Goal: Navigation & Orientation: Understand site structure

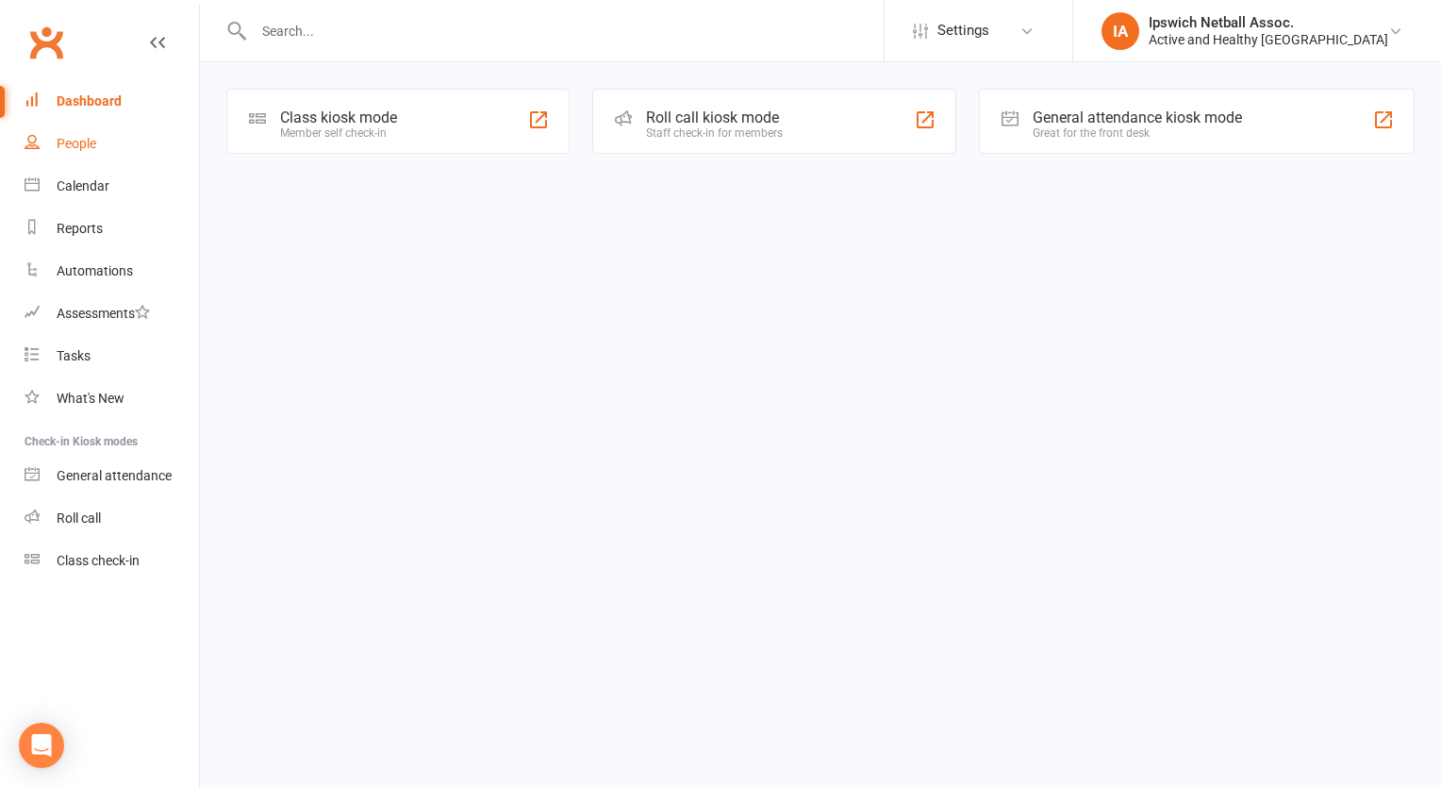
click at [91, 134] on link "People" at bounding box center [112, 144] width 174 height 42
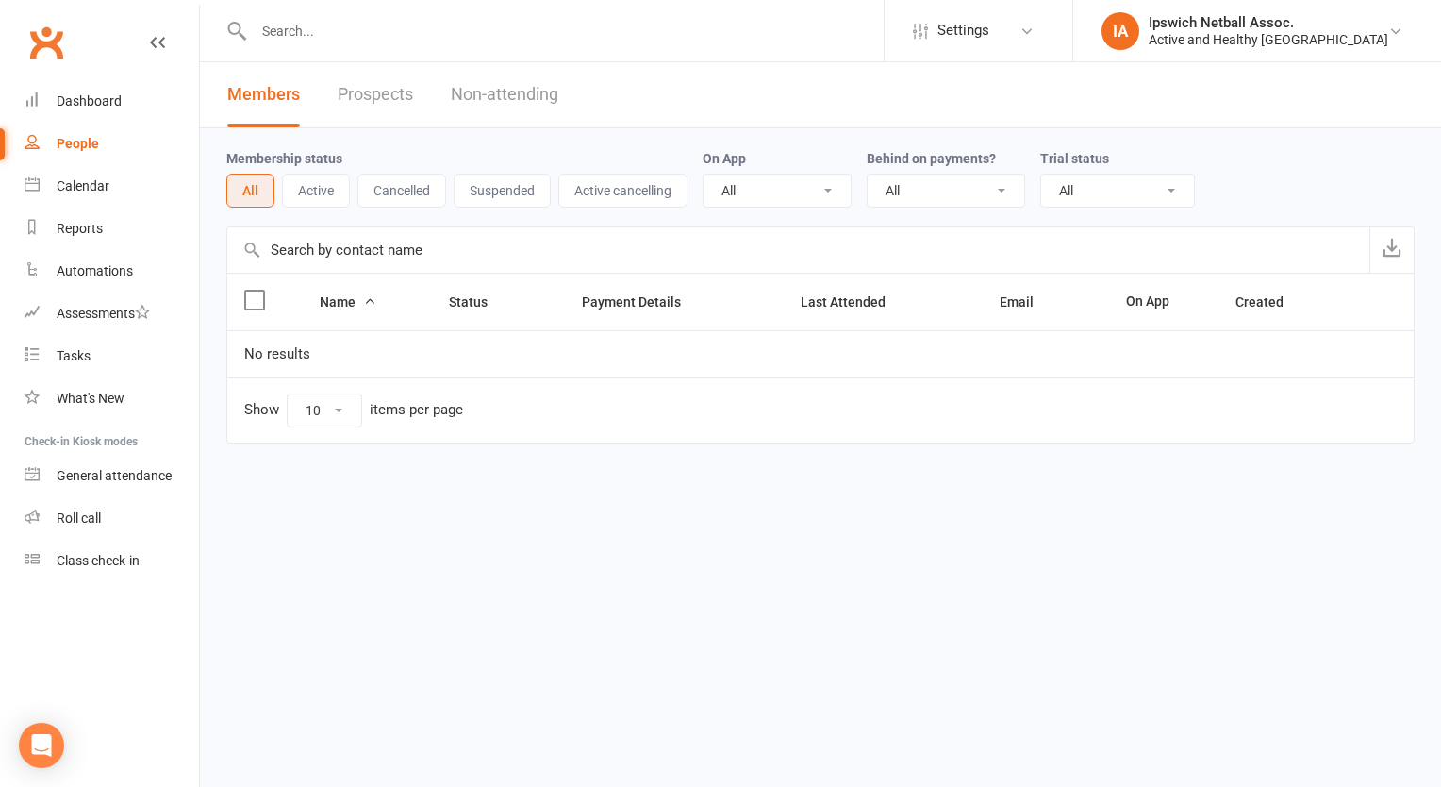
click at [293, 203] on button "Active" at bounding box center [316, 191] width 68 height 34
click at [247, 197] on button "All" at bounding box center [249, 191] width 46 height 34
click at [105, 185] on div "Calendar" at bounding box center [83, 185] width 53 height 15
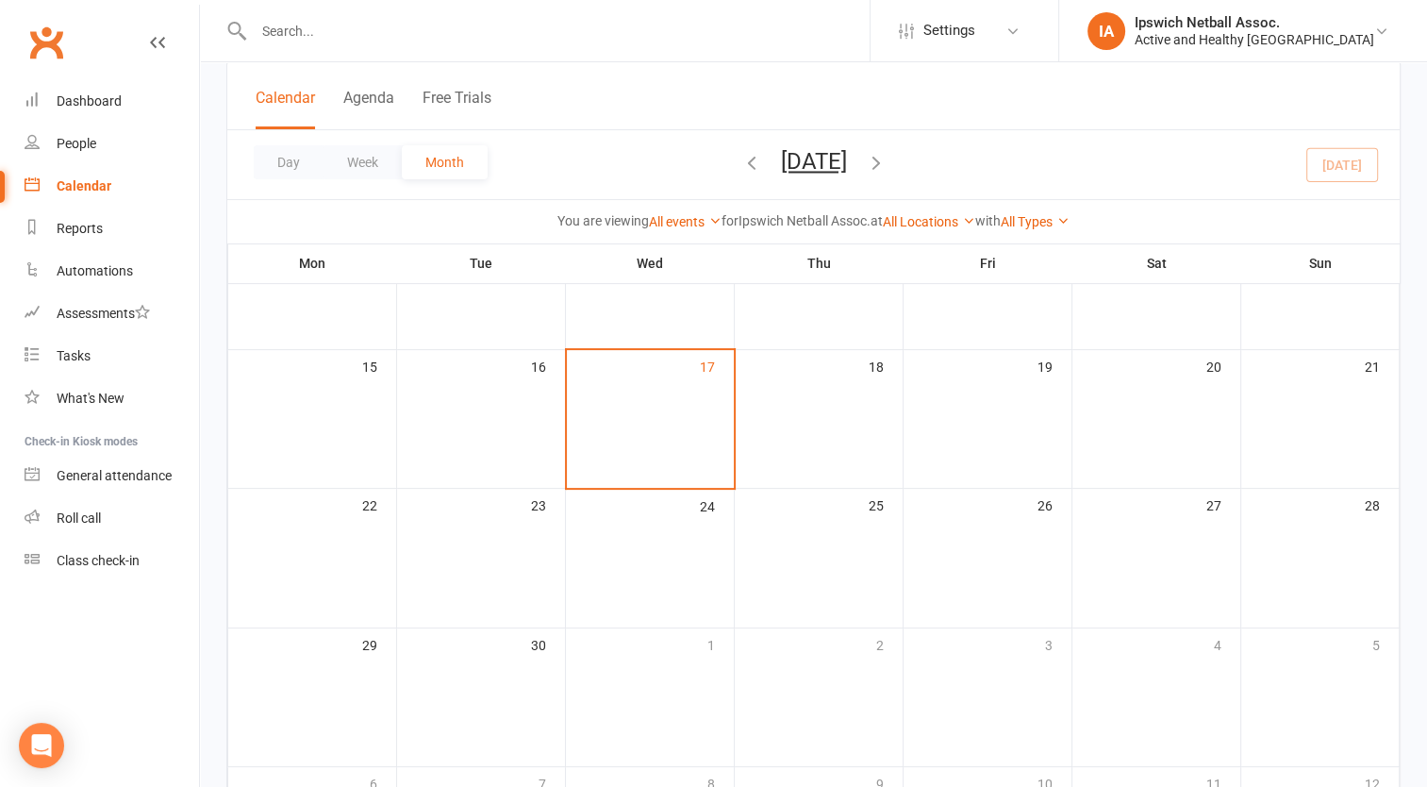
scroll to position [327, 0]
click at [615, 543] on td "24" at bounding box center [650, 559] width 169 height 139
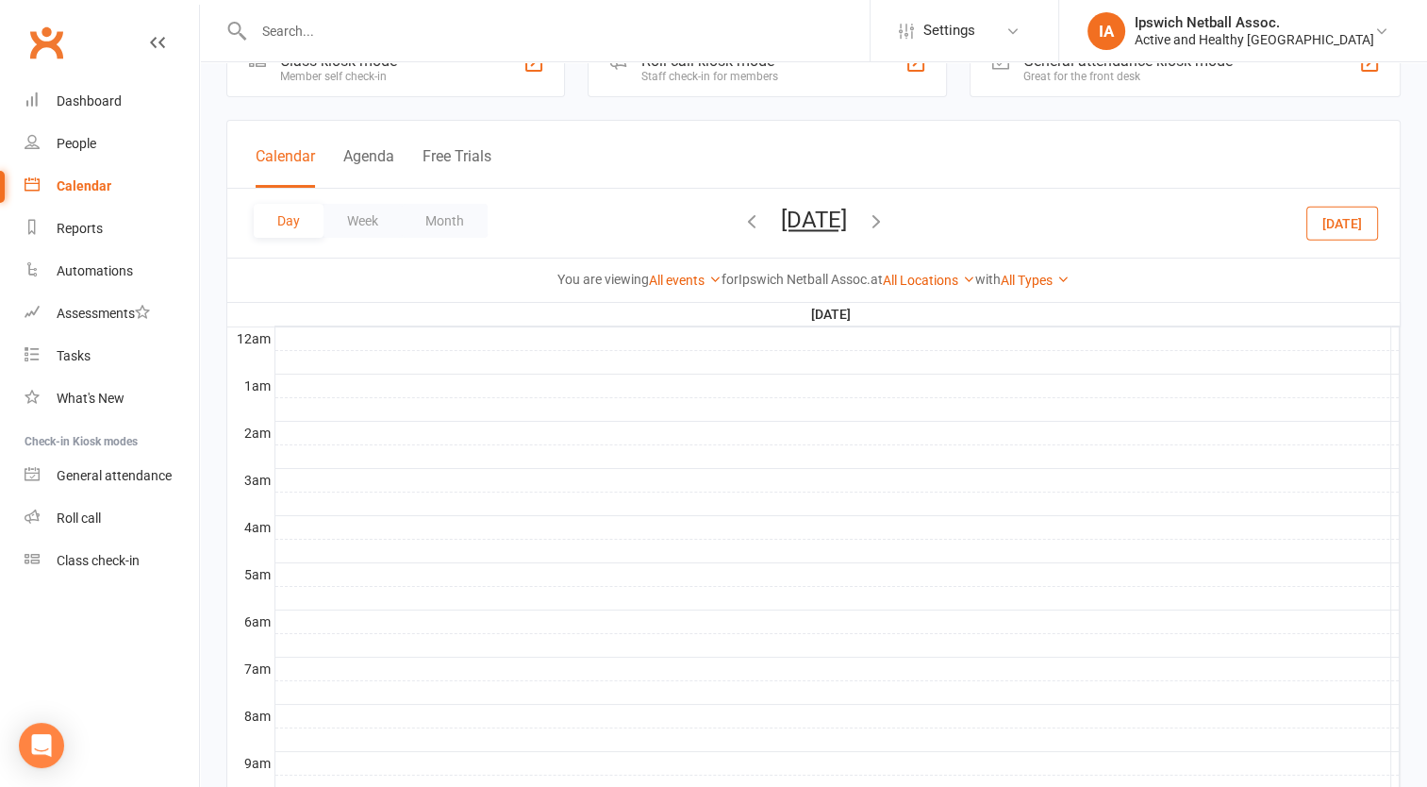
scroll to position [60, 0]
click at [53, 235] on link "Reports" at bounding box center [112, 228] width 174 height 42
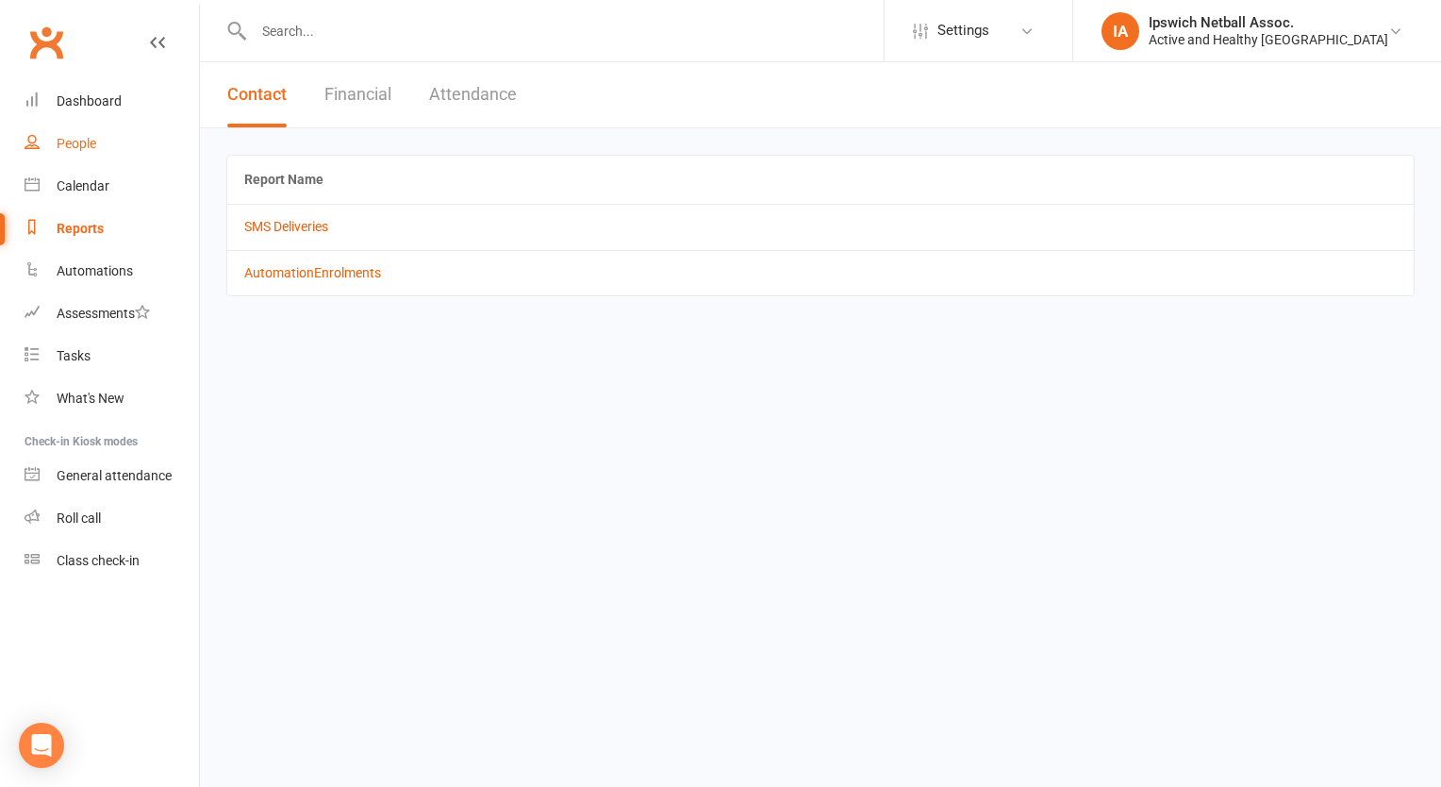
click at [84, 138] on div "People" at bounding box center [77, 143] width 40 height 15
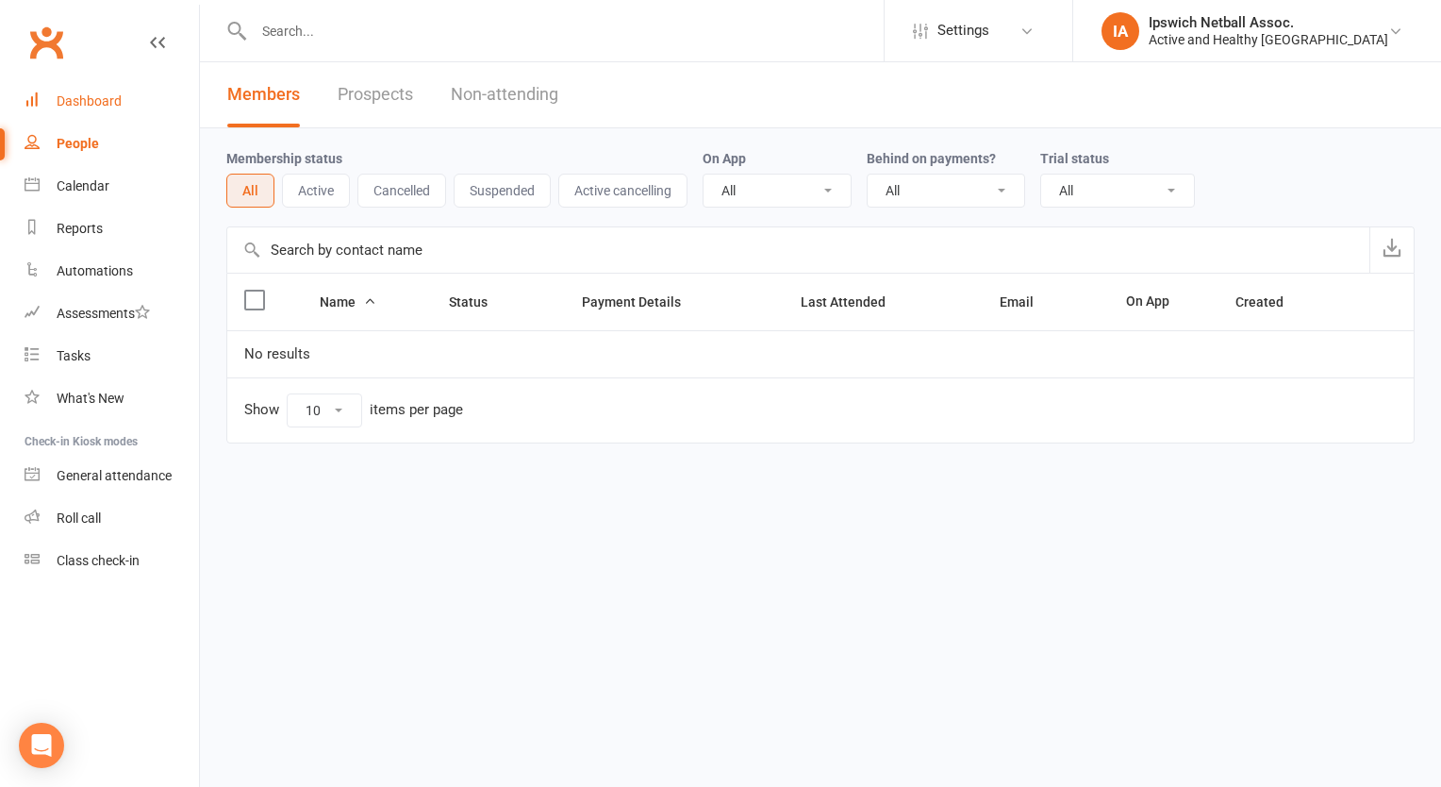
click at [107, 88] on link "Dashboard" at bounding box center [112, 101] width 174 height 42
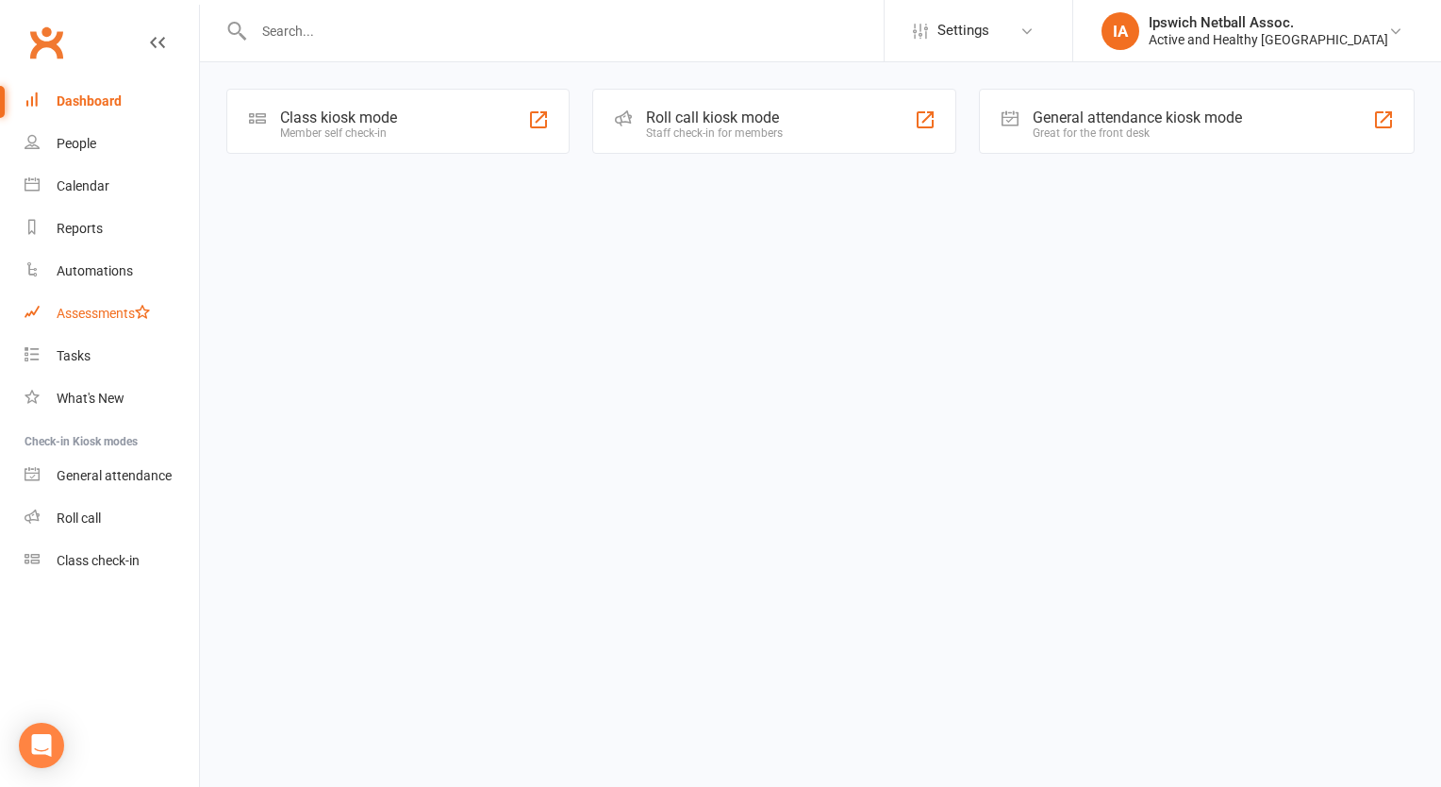
click at [86, 325] on link "Assessments" at bounding box center [112, 313] width 174 height 42
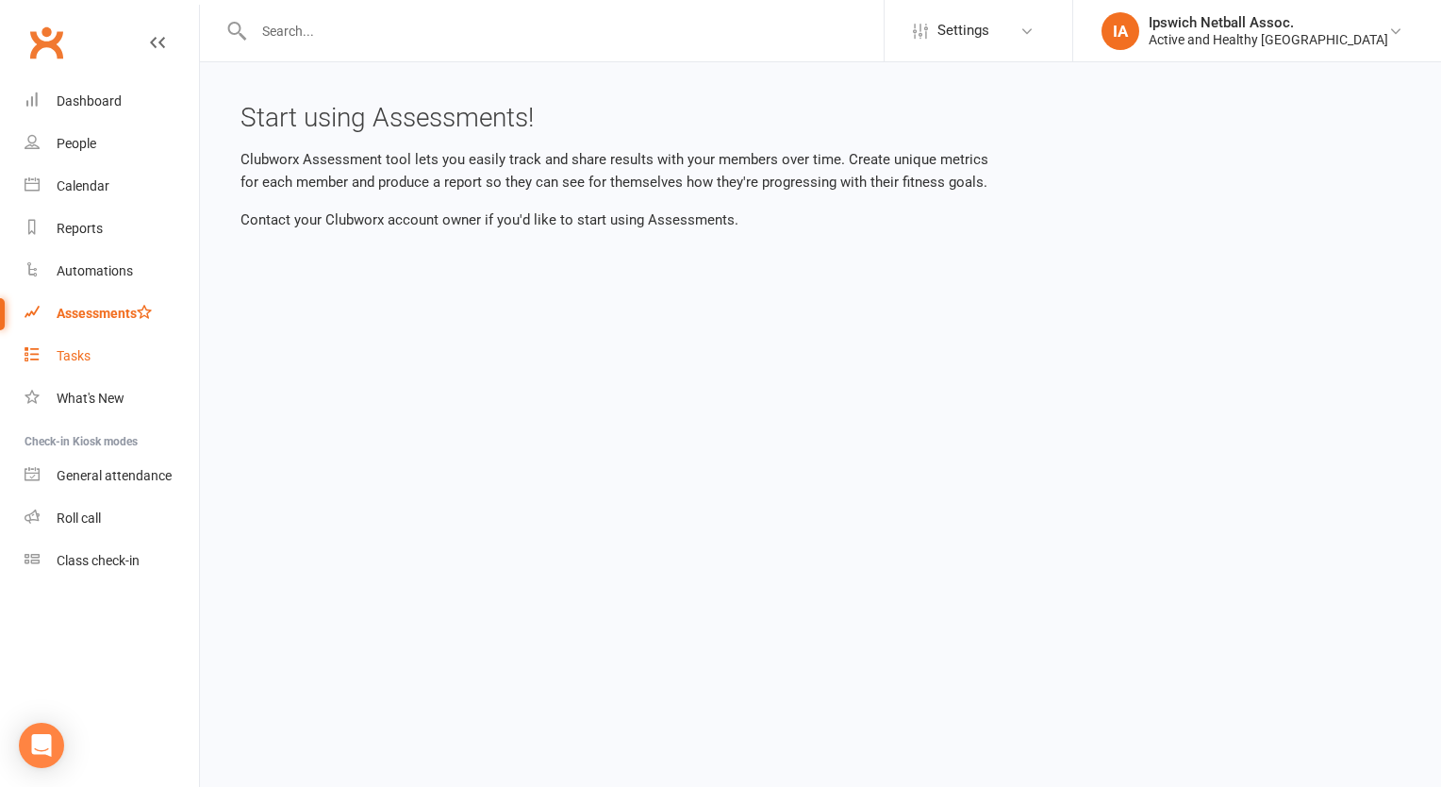
click at [65, 357] on div "Tasks" at bounding box center [74, 355] width 34 height 15
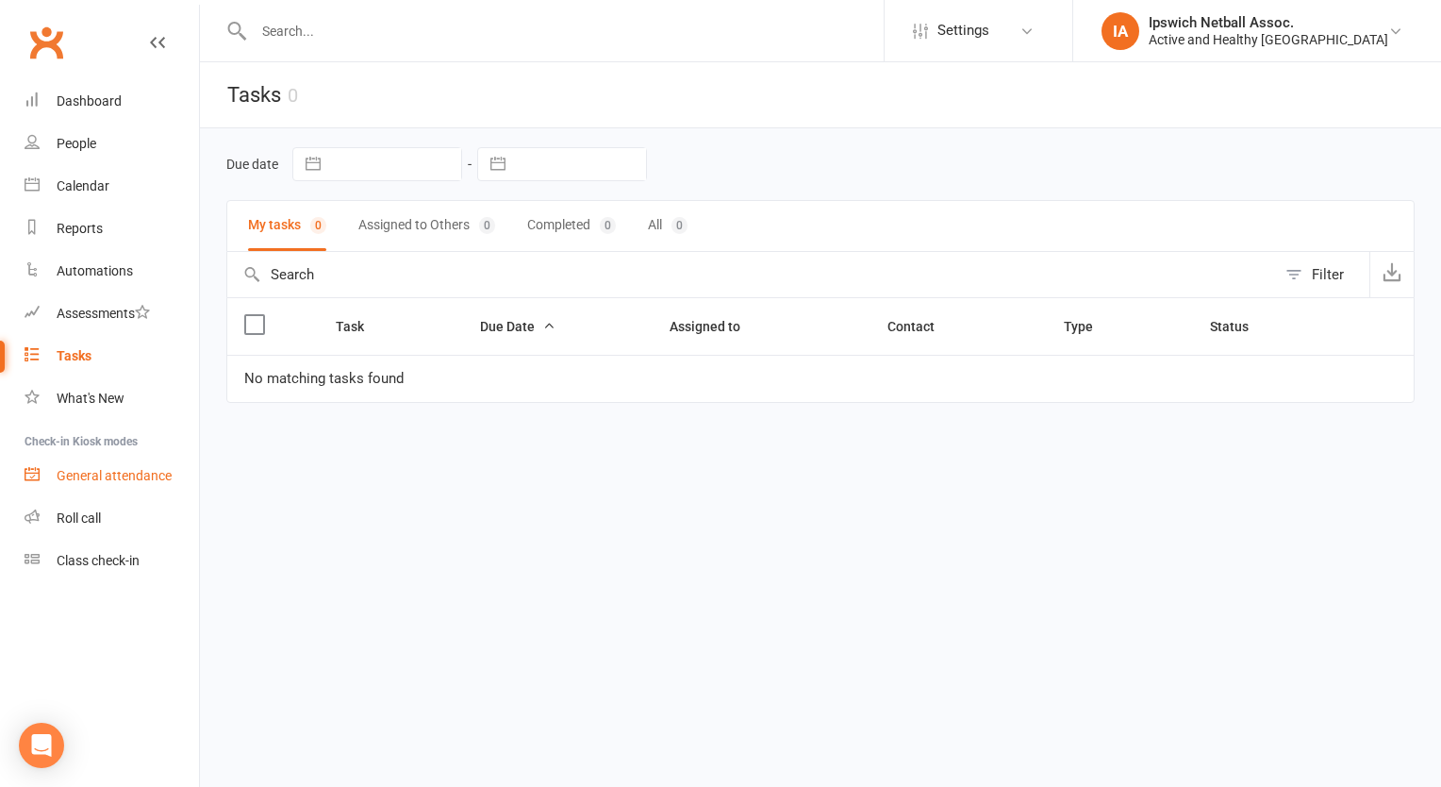
click at [90, 481] on div "General attendance" at bounding box center [114, 475] width 115 height 15
